Goal: Task Accomplishment & Management: Use online tool/utility

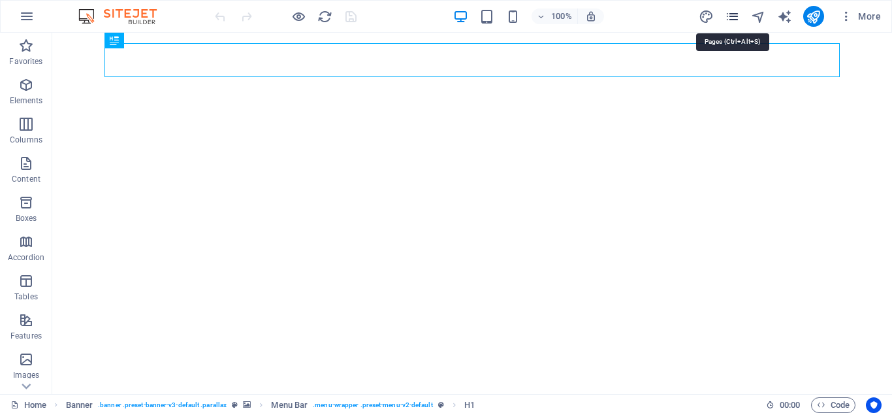
click at [734, 18] on icon "pages" at bounding box center [732, 16] width 15 height 15
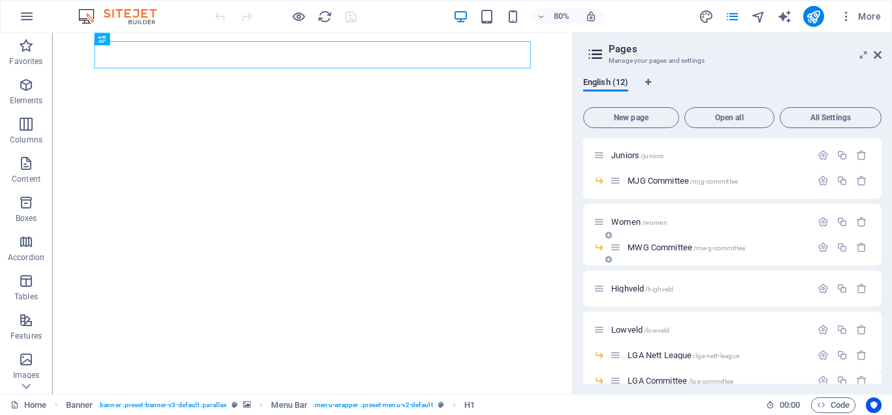
scroll to position [118, 0]
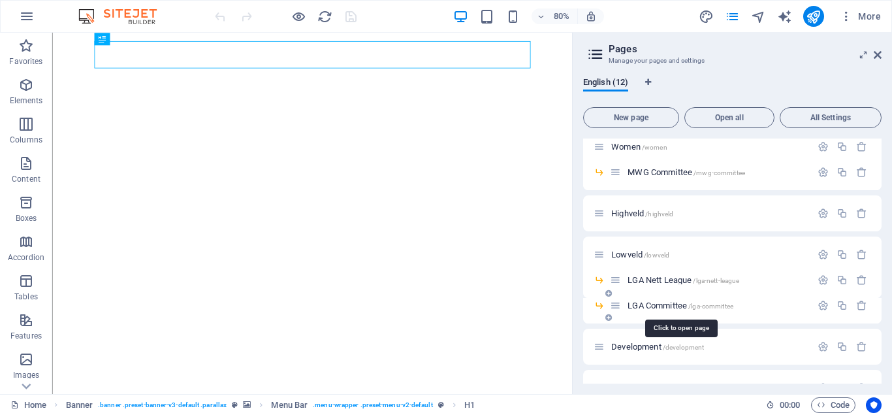
click at [668, 306] on span "LGA Committee /lga-committee" at bounding box center [681, 306] width 106 height 10
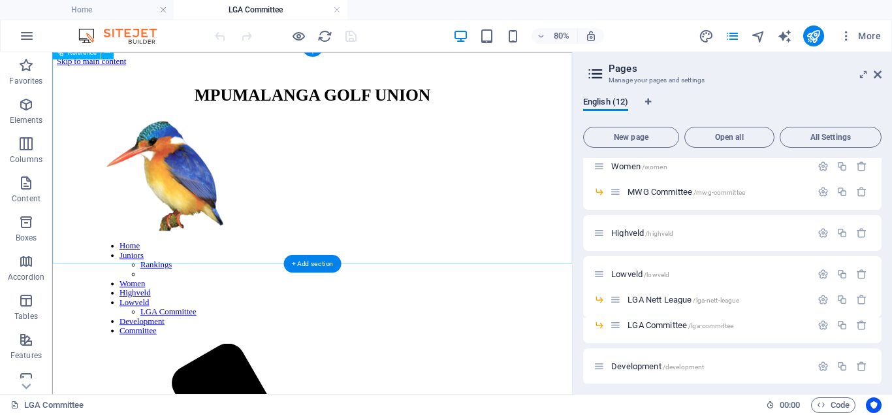
scroll to position [16, 0]
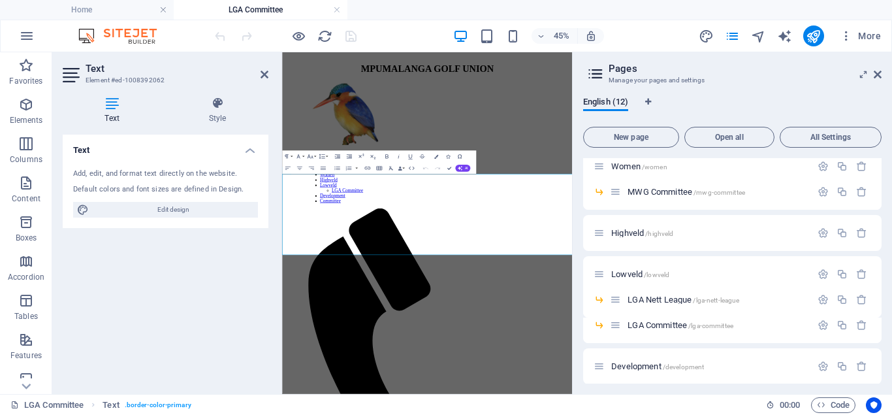
scroll to position [0, 0]
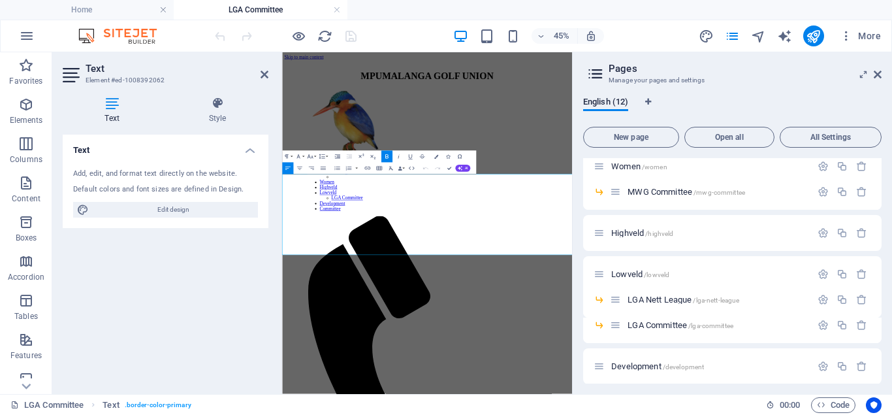
click at [881, 80] on link at bounding box center [878, 74] width 8 height 11
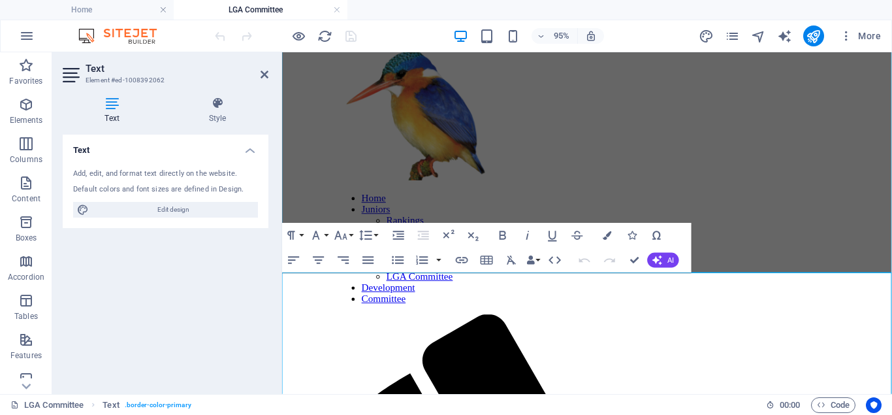
scroll to position [91, 0]
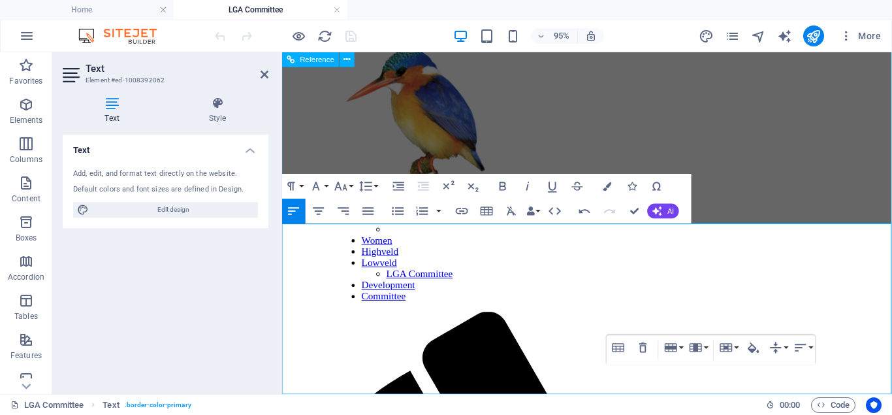
click at [867, 110] on div at bounding box center [603, 114] width 527 height 146
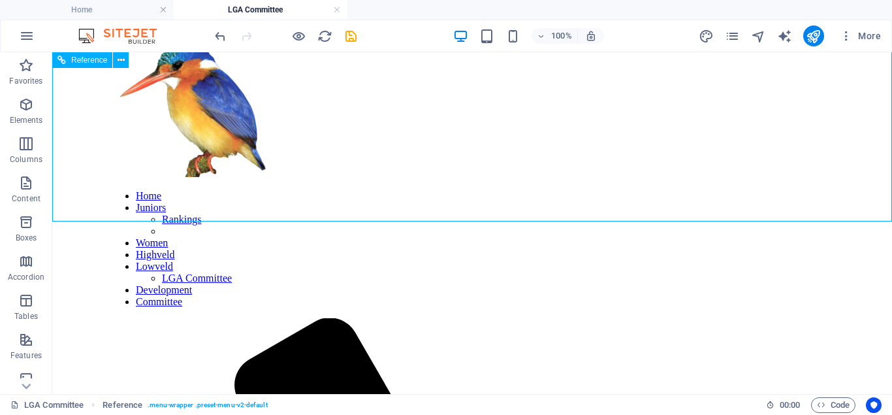
scroll to position [102, 0]
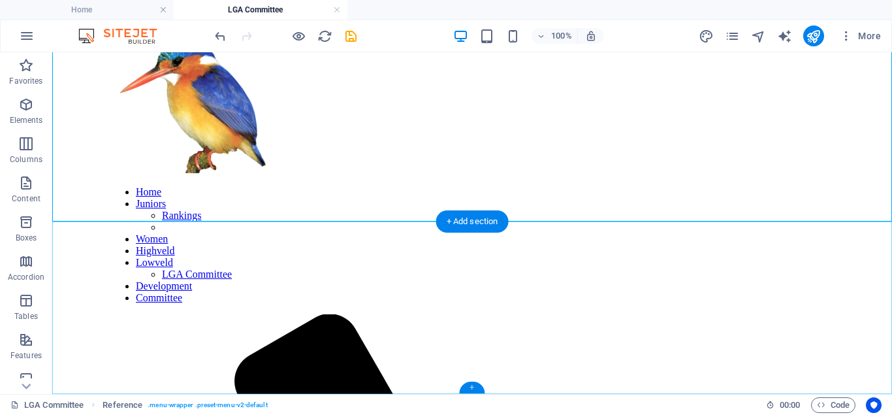
click at [478, 389] on div "+" at bounding box center [471, 388] width 25 height 12
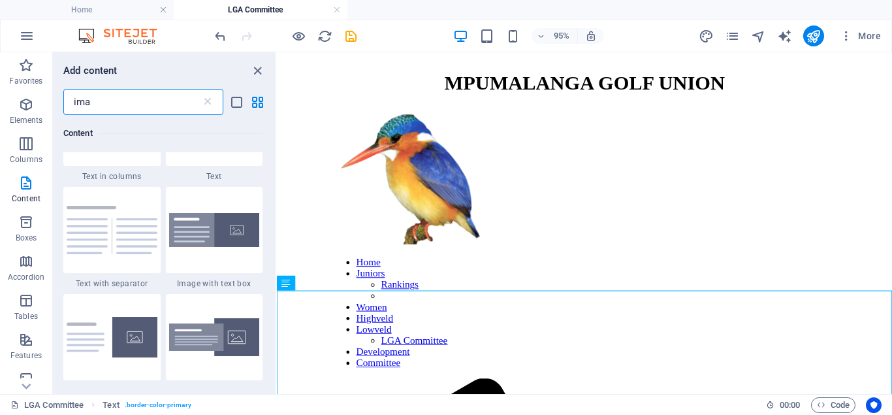
scroll to position [0, 0]
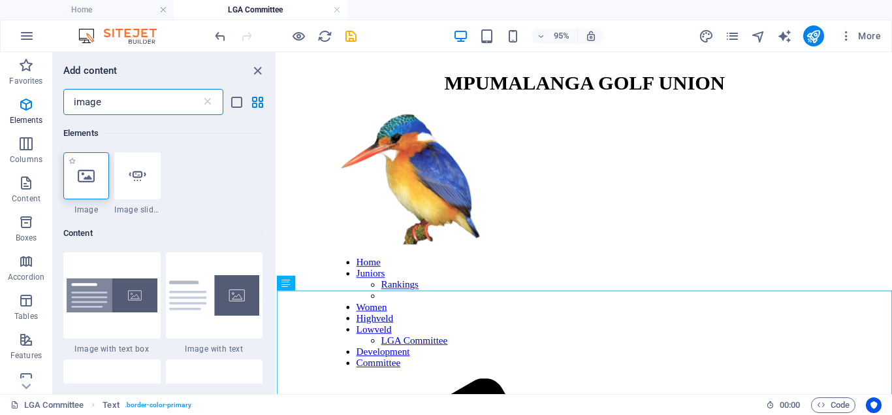
type input "image"
click at [90, 182] on icon at bounding box center [86, 175] width 17 height 17
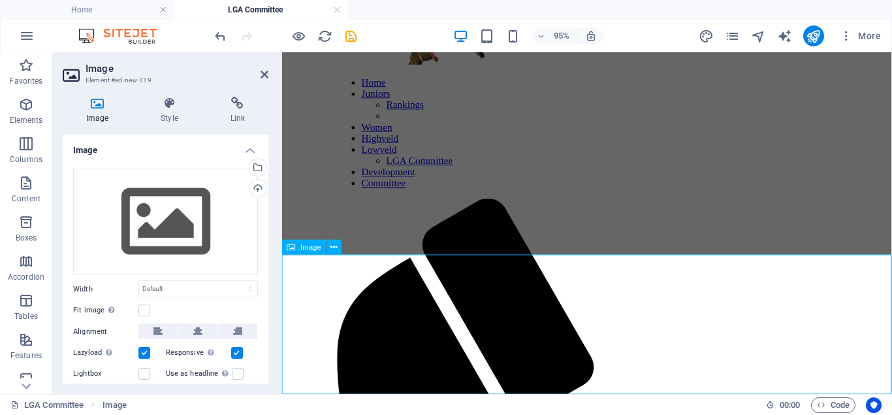
scroll to position [231, 0]
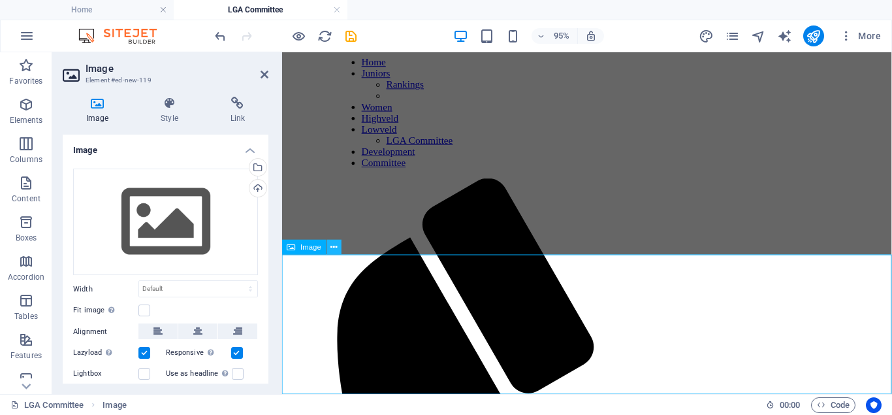
click at [334, 246] on icon at bounding box center [334, 246] width 7 height 13
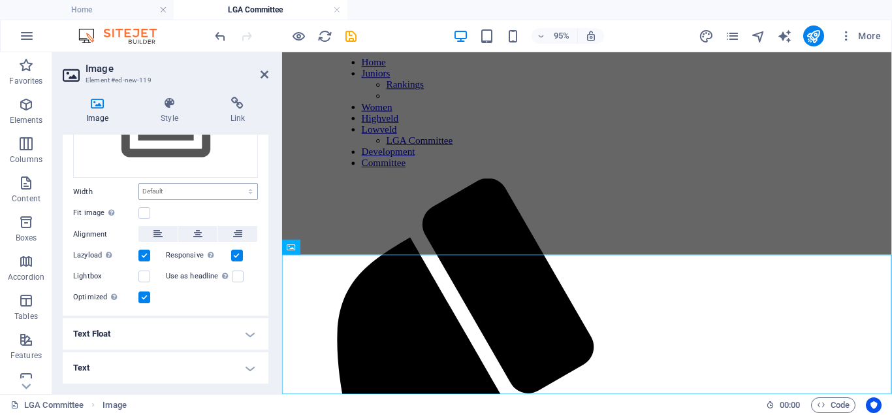
scroll to position [0, 0]
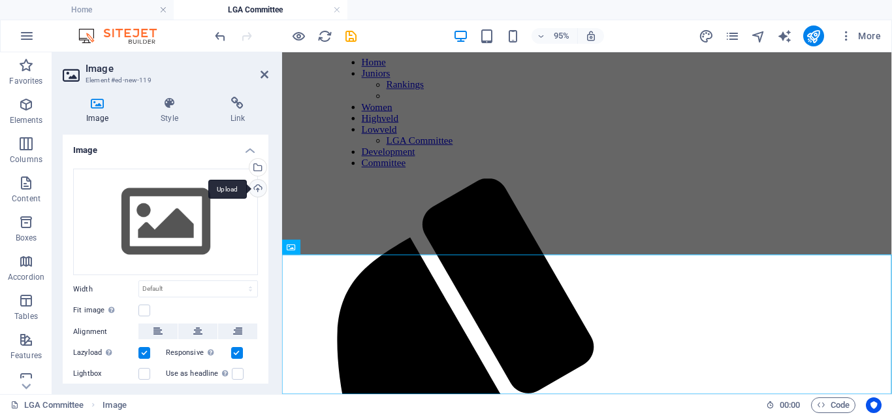
click at [255, 185] on div "Upload" at bounding box center [257, 190] width 20 height 20
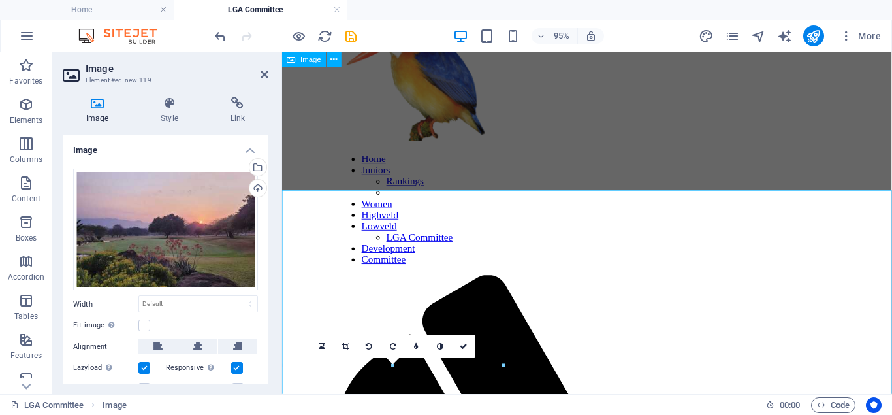
scroll to position [113, 0]
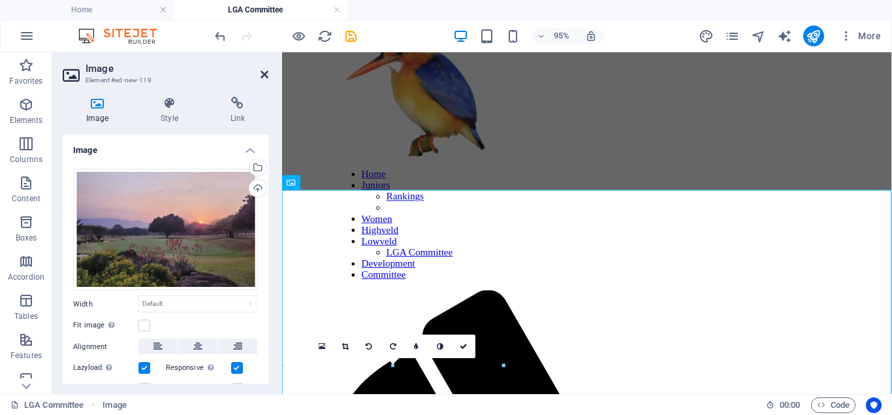
click at [267, 74] on icon at bounding box center [265, 74] width 8 height 10
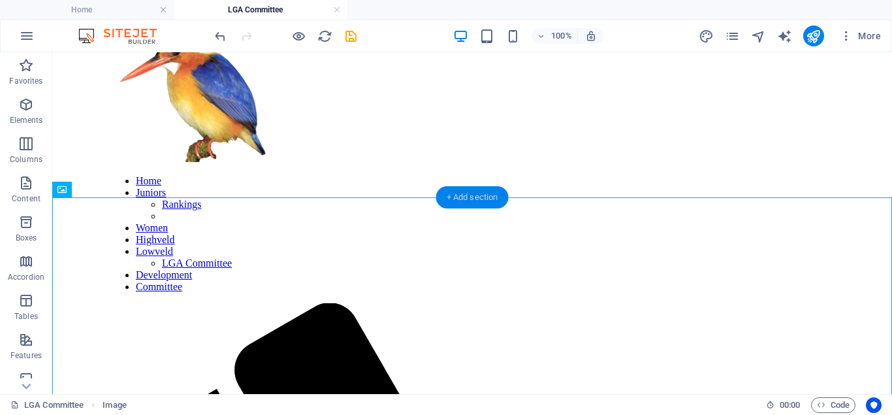
click at [460, 196] on div "+ Add section" at bounding box center [472, 197] width 73 height 22
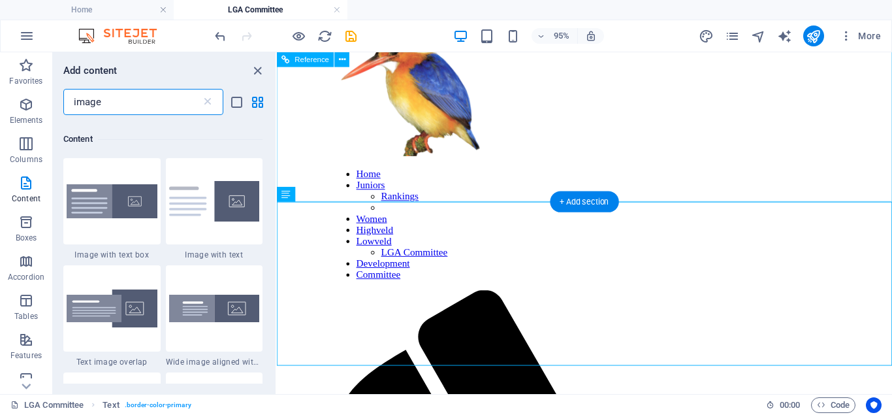
scroll to position [100, 0]
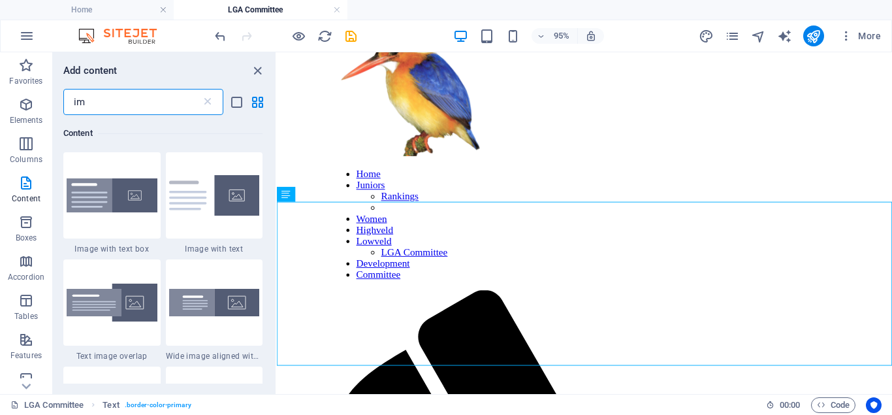
type input "i"
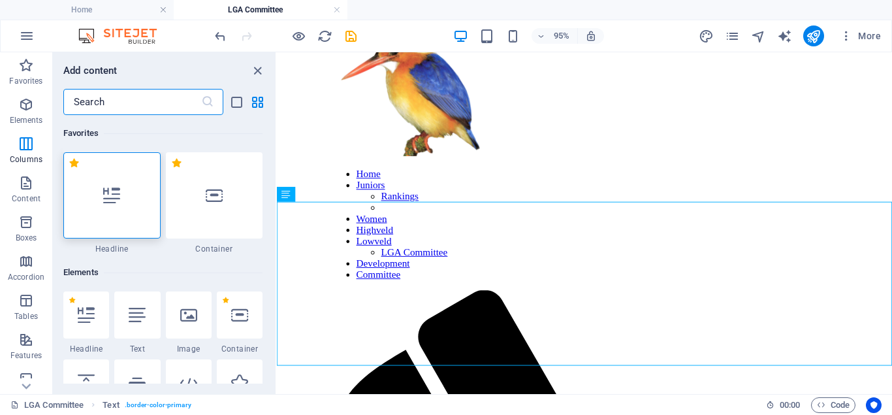
scroll to position [0, 0]
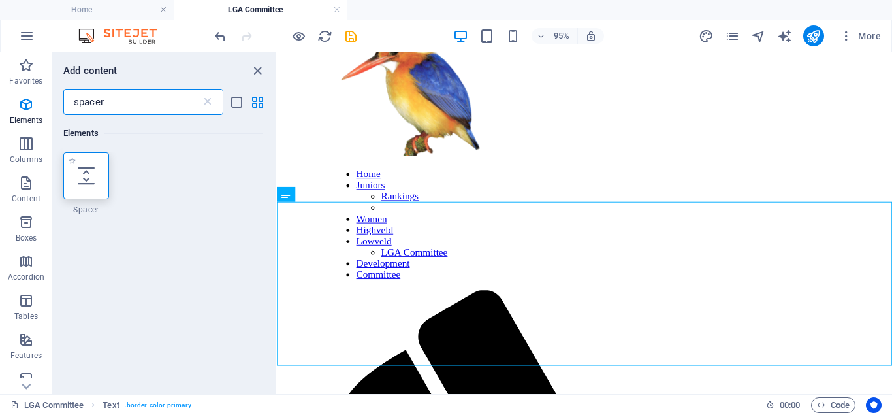
type input "spacer"
click at [93, 181] on icon at bounding box center [86, 175] width 17 height 17
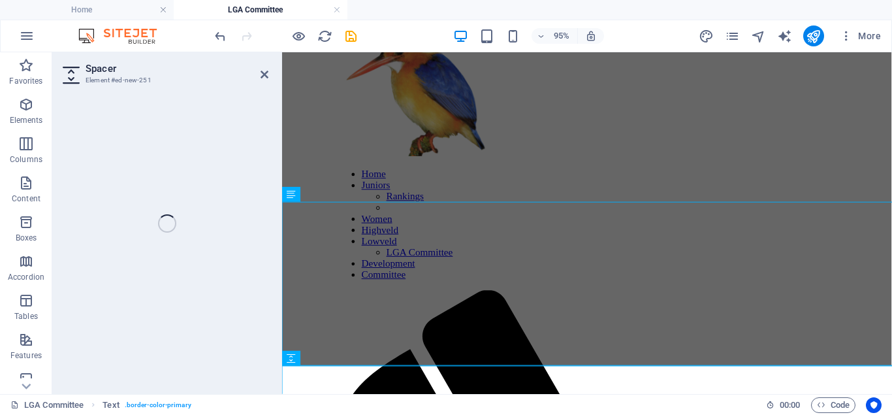
select select "px"
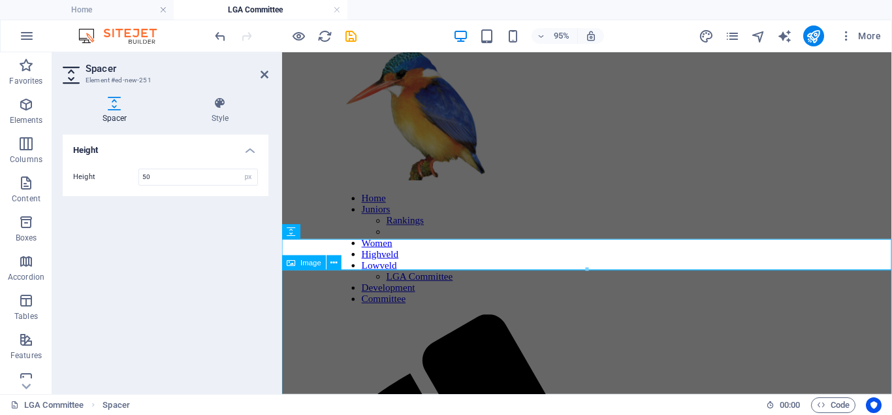
scroll to position [128, 0]
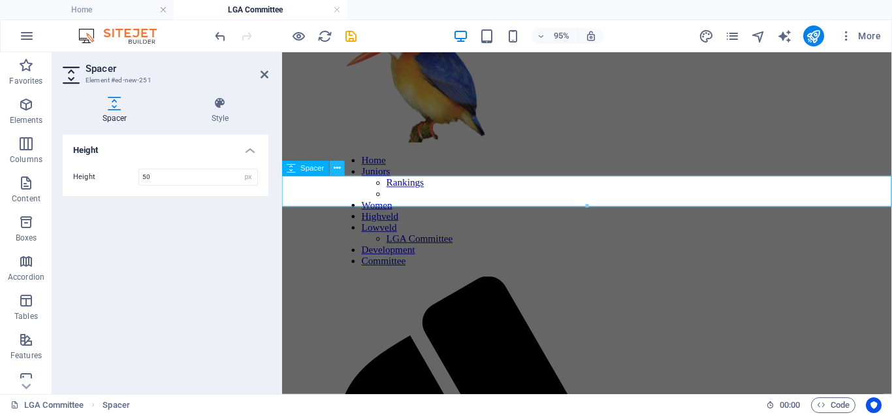
click at [339, 170] on icon at bounding box center [337, 168] width 7 height 13
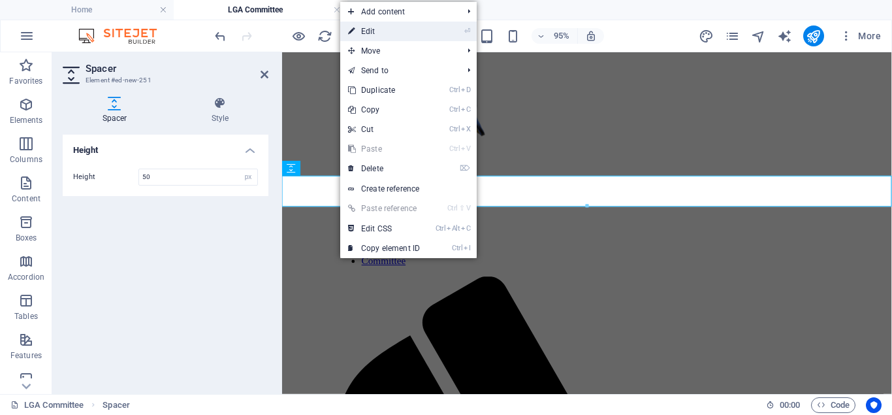
click at [383, 33] on link "⏎ Edit" at bounding box center [384, 32] width 88 height 20
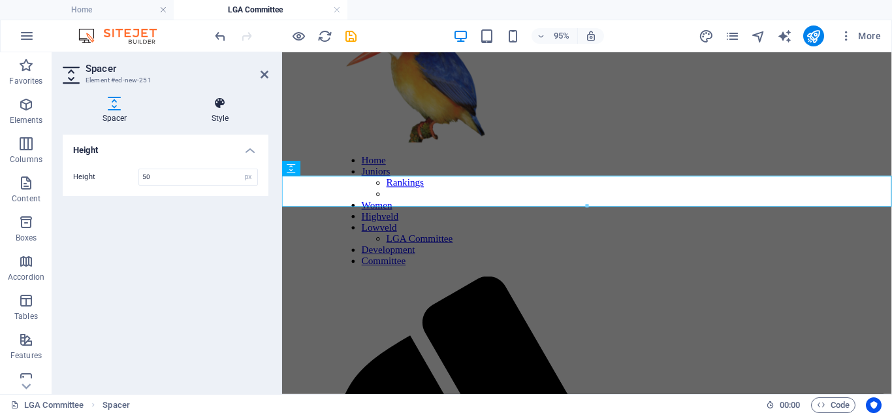
click at [227, 99] on icon at bounding box center [220, 103] width 97 height 13
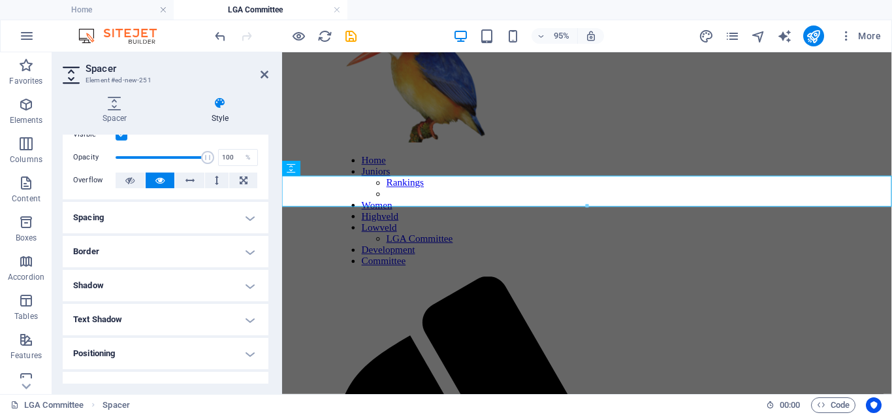
scroll to position [0, 0]
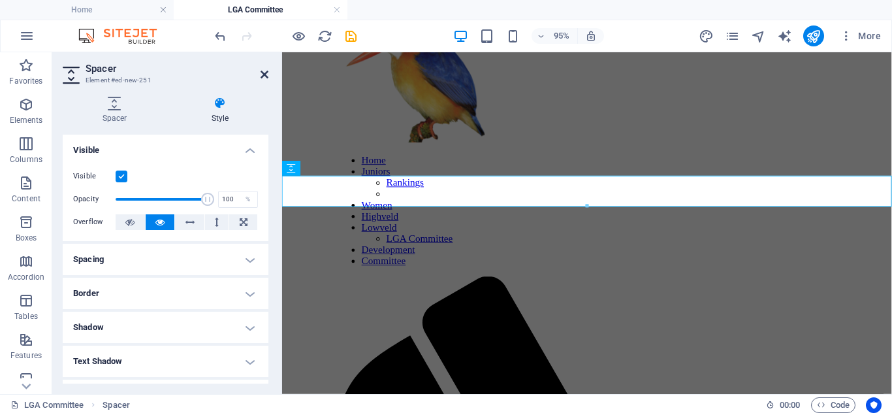
click at [267, 72] on icon at bounding box center [265, 74] width 8 height 10
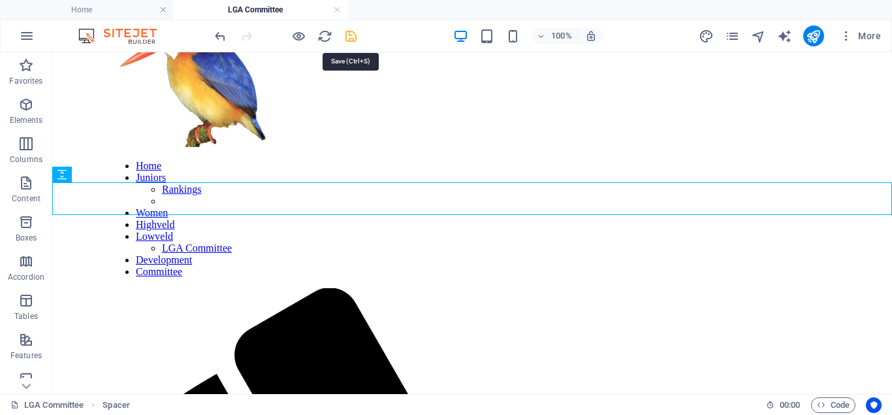
click at [355, 35] on icon "save" at bounding box center [351, 36] width 15 height 15
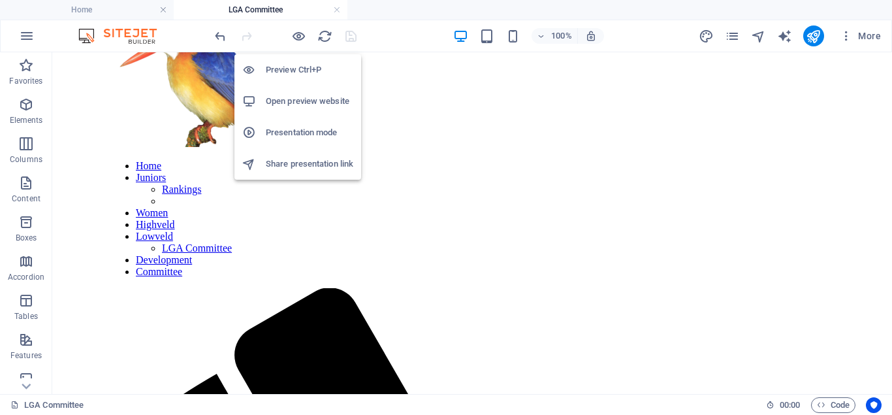
click at [299, 69] on h6 "Preview Ctrl+P" at bounding box center [310, 70] width 88 height 16
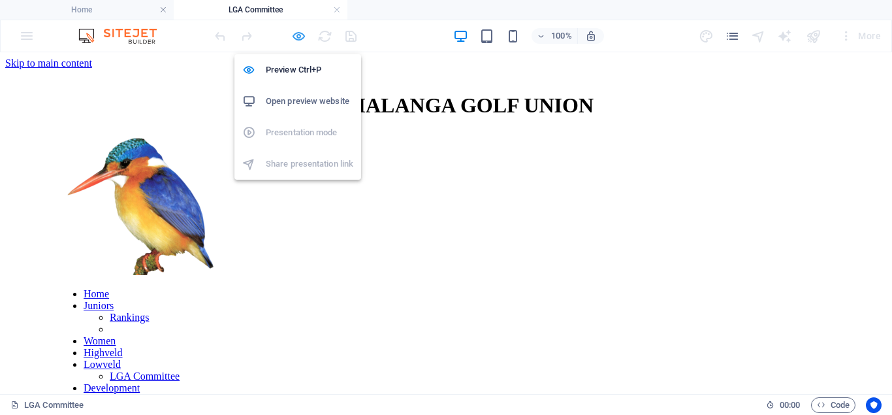
click at [297, 41] on icon "button" at bounding box center [298, 36] width 15 height 15
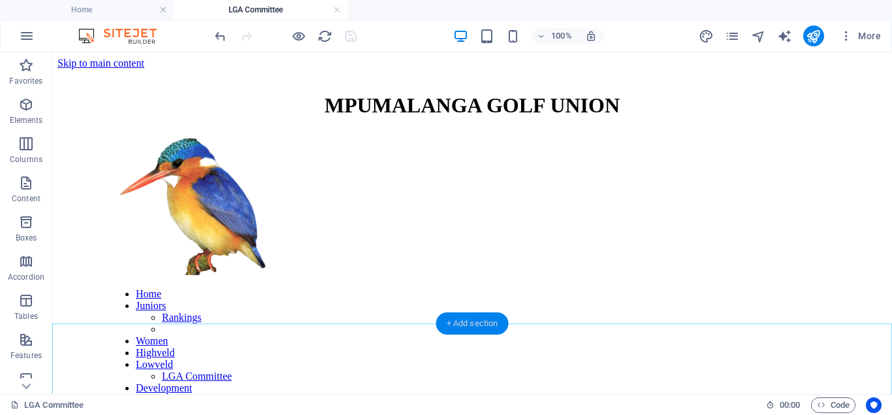
click at [476, 320] on div "+ Add section" at bounding box center [472, 323] width 73 height 22
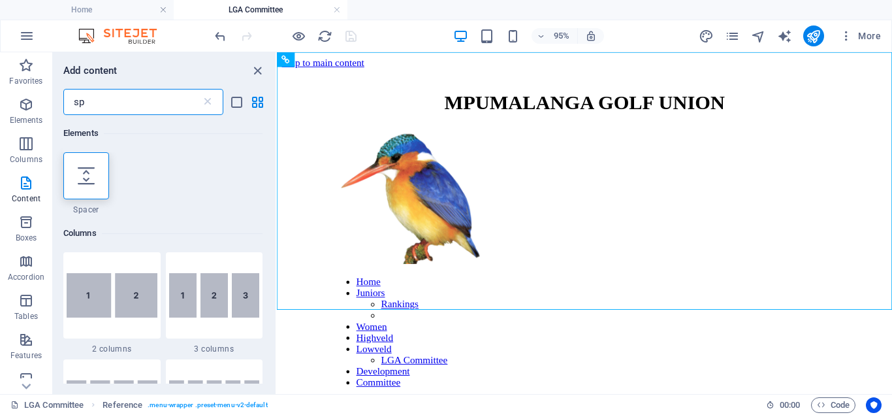
type input "s"
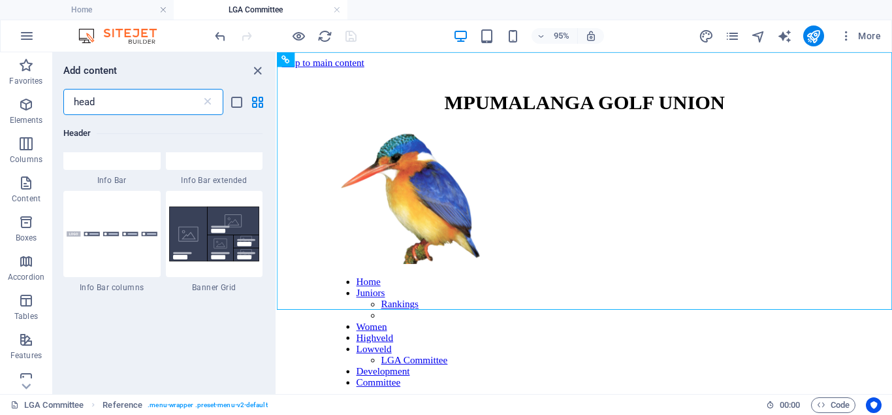
scroll to position [994, 0]
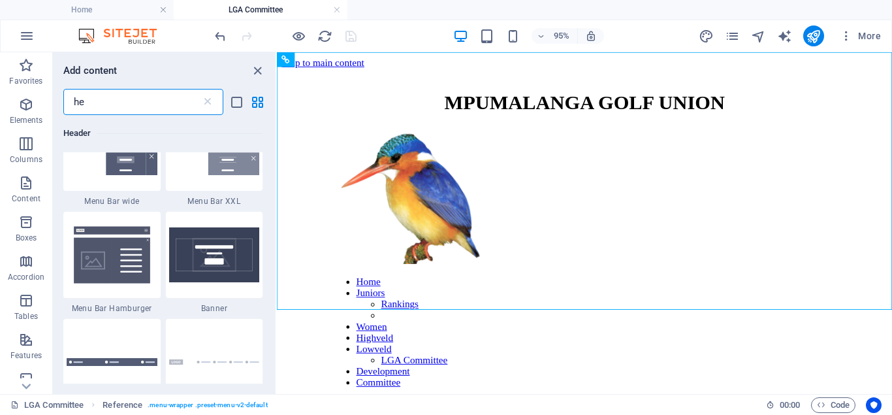
type input "h"
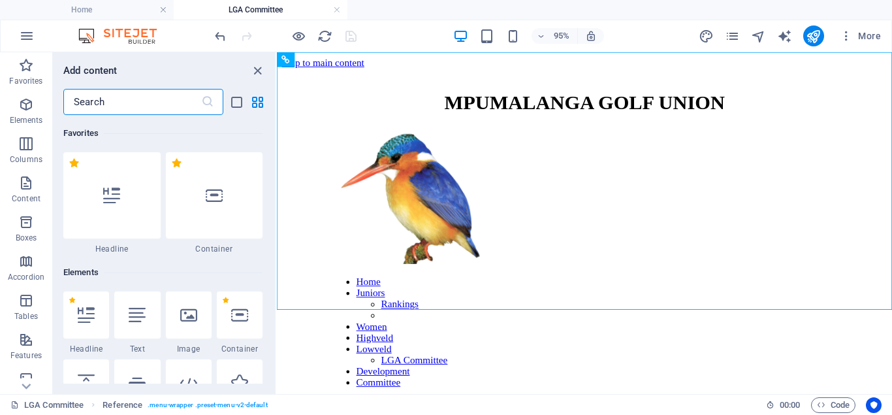
scroll to position [0, 0]
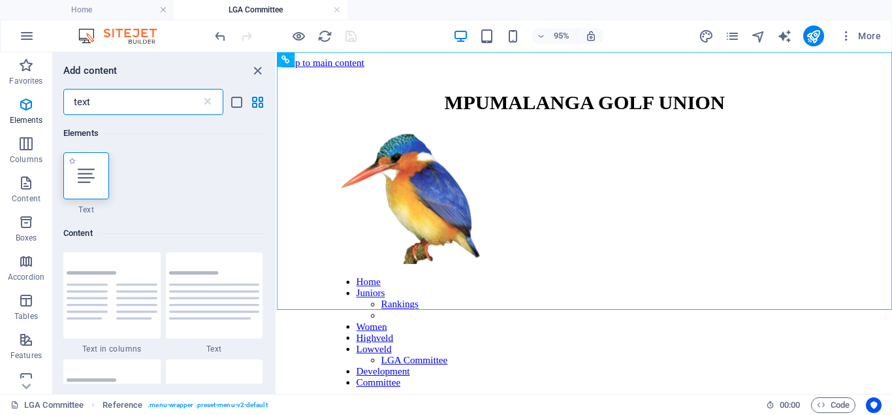
type input "text"
click at [93, 180] on icon at bounding box center [86, 175] width 17 height 17
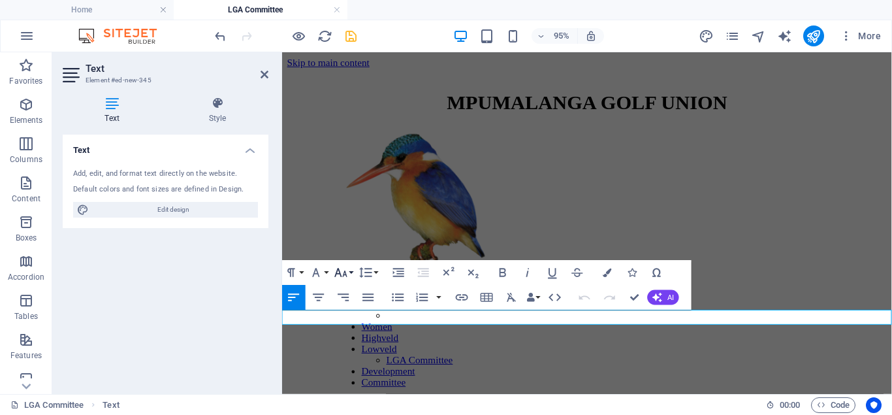
click at [347, 272] on icon "button" at bounding box center [341, 272] width 15 height 15
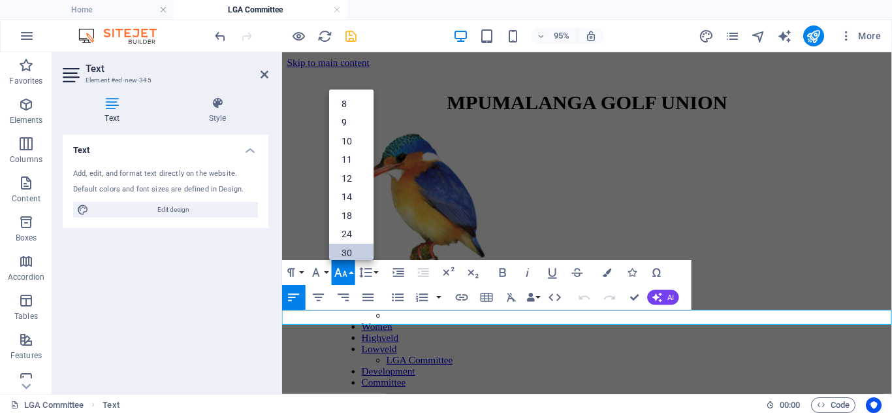
click at [343, 250] on link "30" at bounding box center [351, 253] width 44 height 19
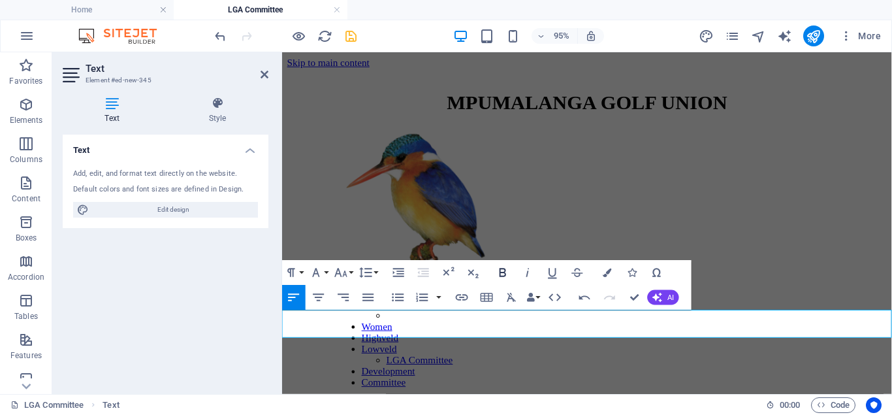
click at [500, 274] on icon "button" at bounding box center [503, 272] width 15 height 15
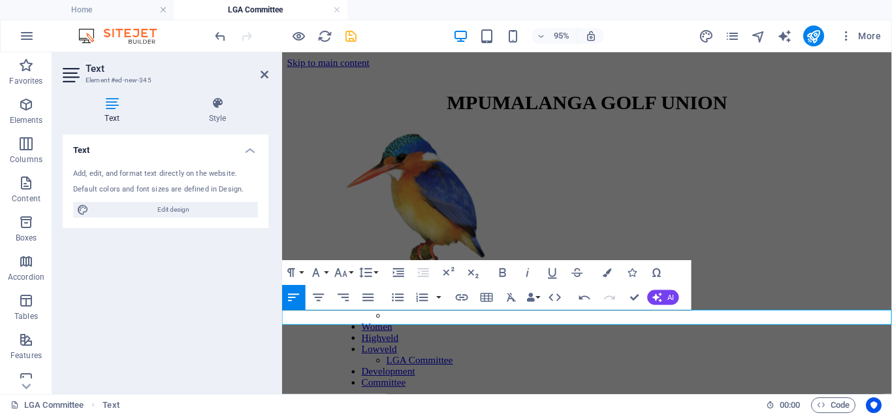
drag, startPoint x: 461, startPoint y: 334, endPoint x: 281, endPoint y: 336, distance: 180.3
click at [506, 274] on icon "button" at bounding box center [503, 272] width 15 height 15
click at [350, 274] on button "Font Size" at bounding box center [344, 272] width 24 height 25
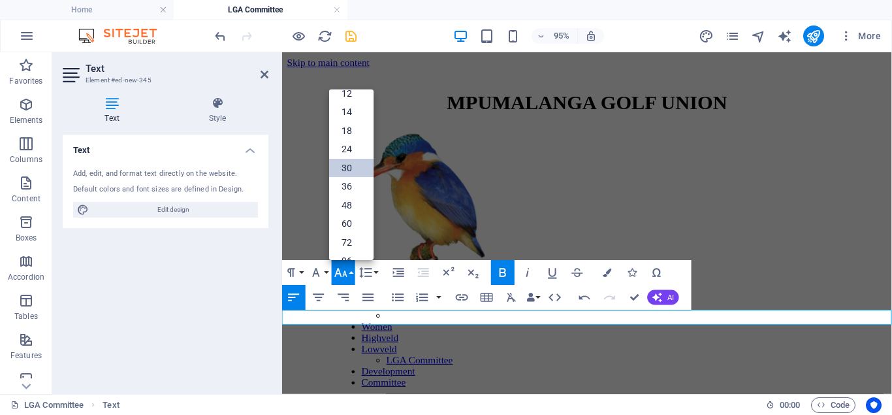
scroll to position [105, 0]
click at [360, 243] on link "96" at bounding box center [351, 245] width 44 height 19
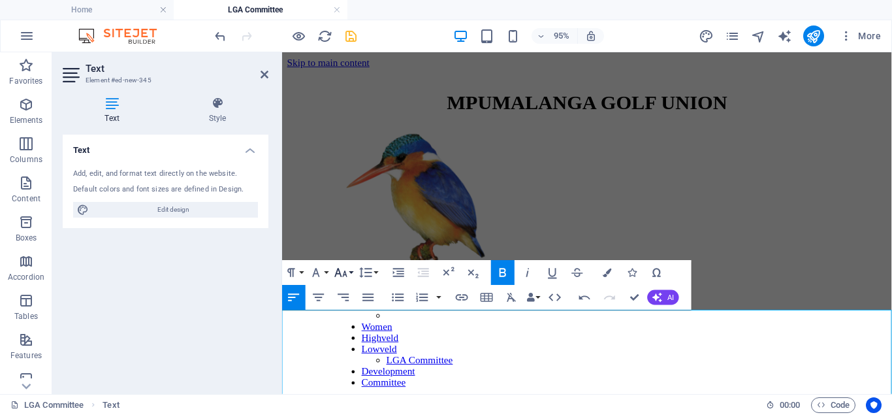
click at [350, 275] on button "Font Size" at bounding box center [344, 272] width 24 height 25
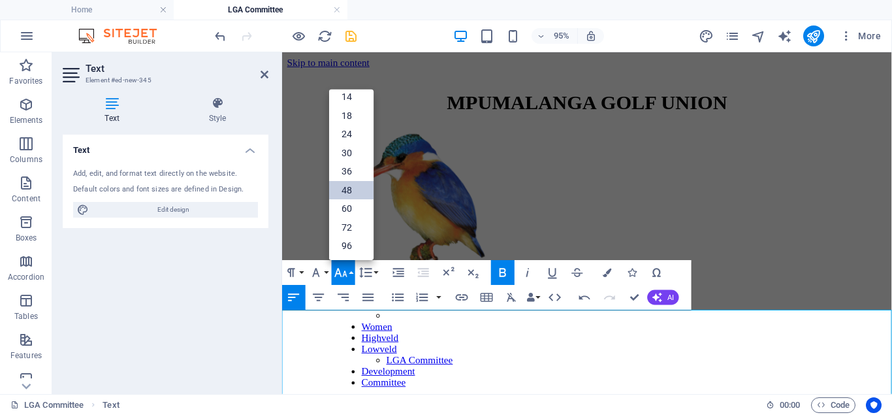
click at [351, 192] on link "48" at bounding box center [351, 190] width 44 height 19
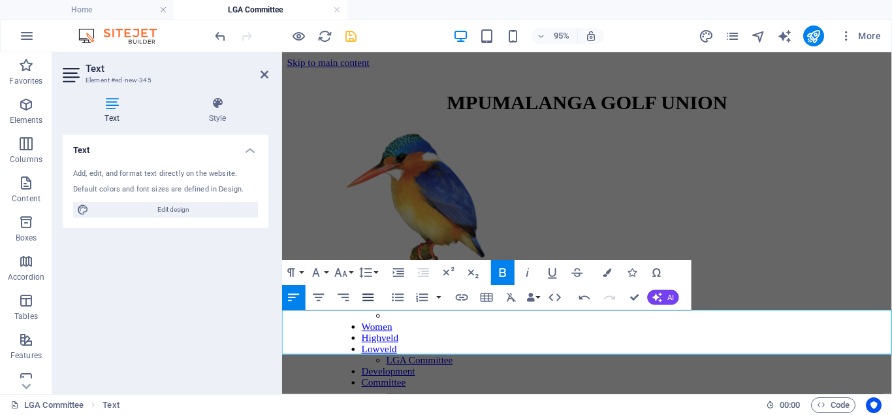
click at [367, 295] on icon "button" at bounding box center [368, 297] width 15 height 15
click at [399, 270] on icon "button" at bounding box center [398, 272] width 15 height 15
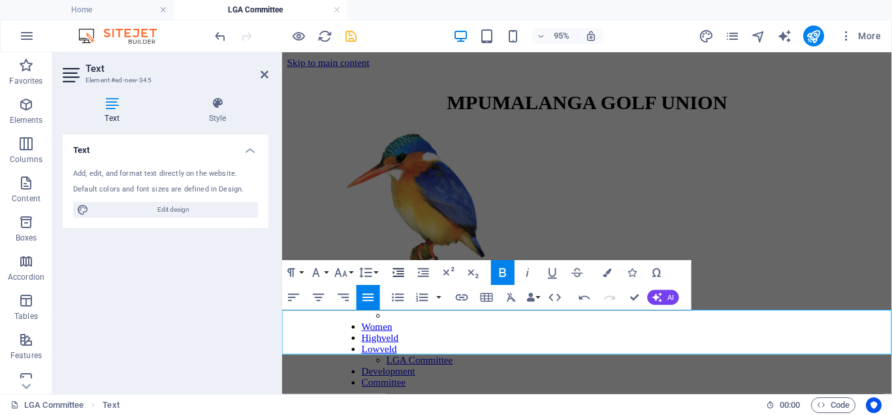
click at [399, 270] on icon "button" at bounding box center [398, 272] width 15 height 15
click at [265, 74] on icon at bounding box center [265, 74] width 8 height 10
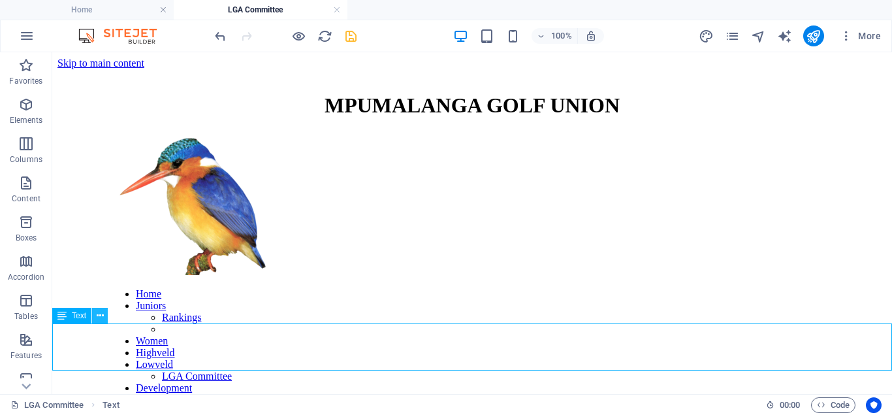
click at [99, 316] on icon at bounding box center [100, 316] width 7 height 14
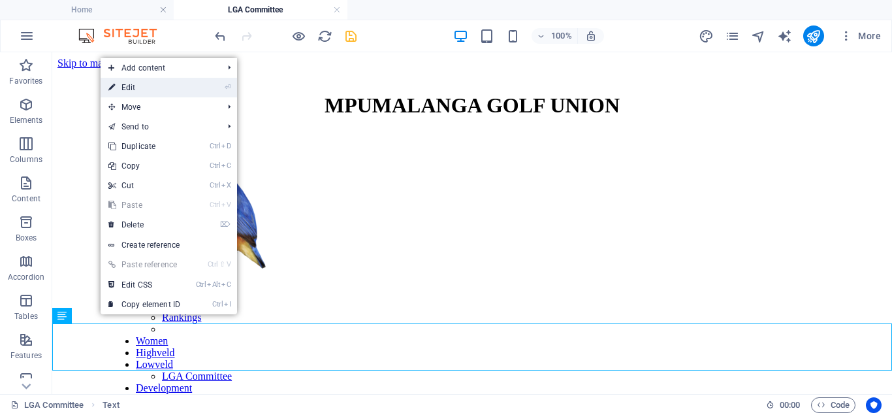
click at [138, 86] on link "⏎ Edit" at bounding box center [145, 88] width 88 height 20
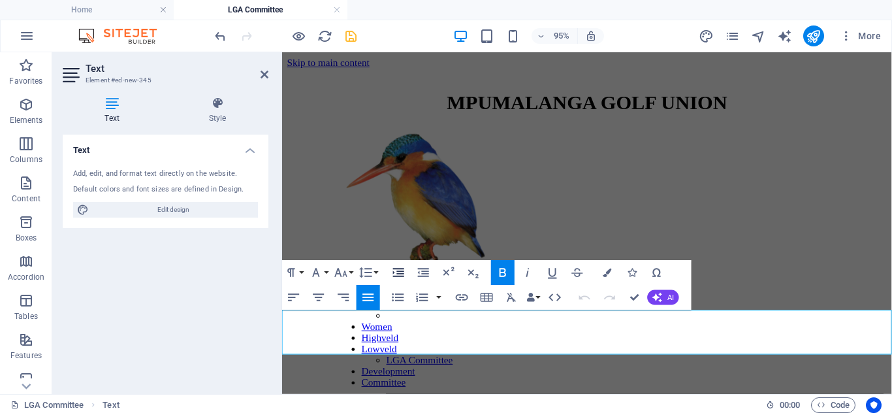
click at [400, 272] on icon "button" at bounding box center [398, 273] width 11 height 8
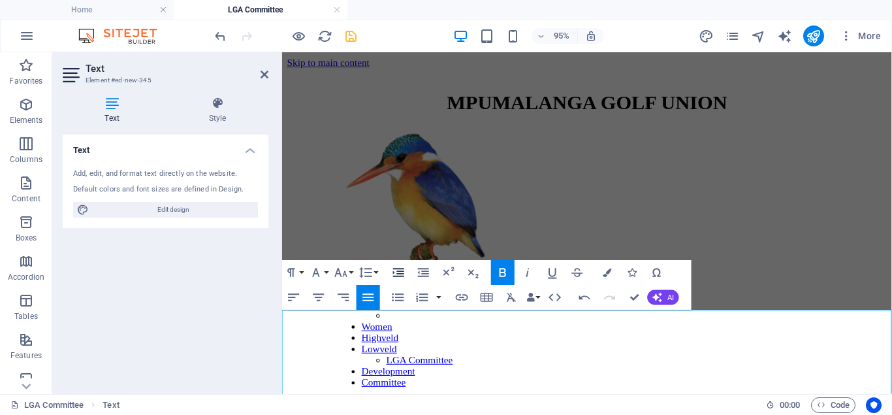
click at [400, 272] on icon "button" at bounding box center [398, 273] width 11 height 8
click at [421, 271] on icon "button" at bounding box center [423, 272] width 15 height 15
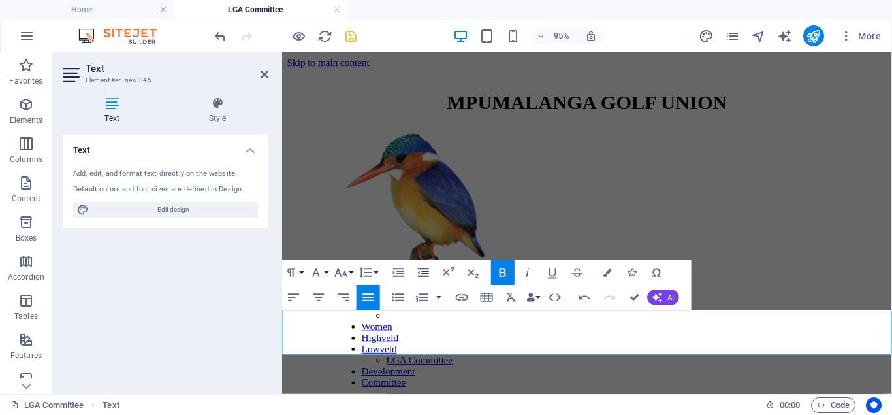
click at [421, 271] on icon "button" at bounding box center [423, 272] width 15 height 15
click at [402, 276] on icon "button" at bounding box center [398, 273] width 11 height 8
click at [222, 110] on h4 "Style" at bounding box center [218, 110] width 102 height 27
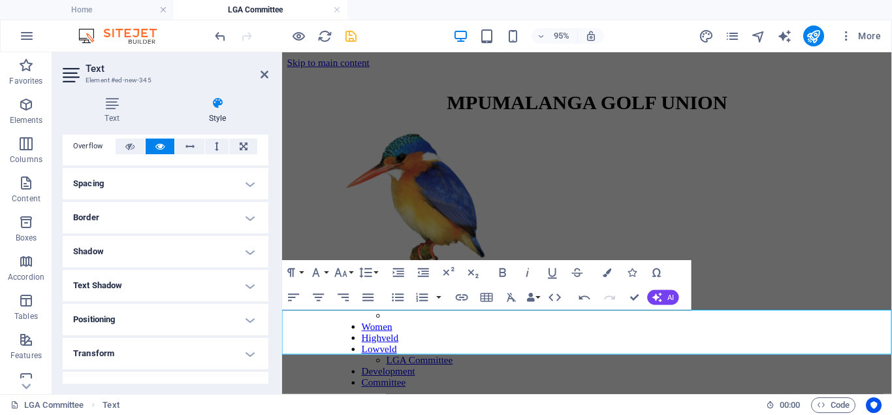
scroll to position [0, 0]
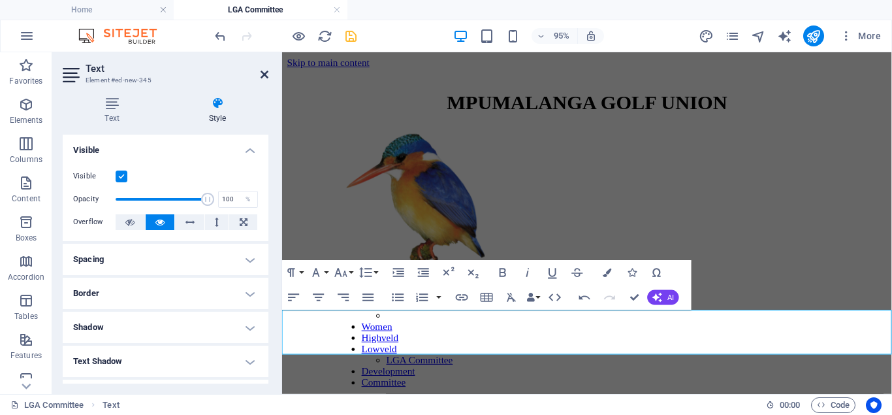
drag, startPoint x: 267, startPoint y: 74, endPoint x: 214, endPoint y: 21, distance: 74.8
click at [267, 74] on icon at bounding box center [265, 74] width 8 height 10
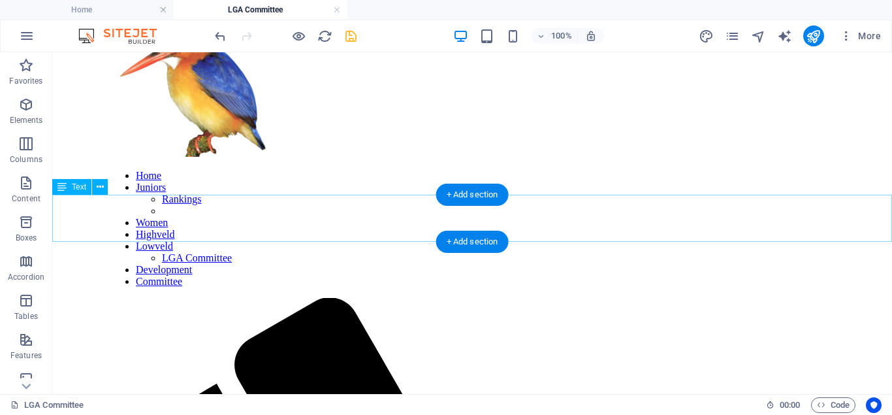
scroll to position [133, 0]
